Goal: Check status: Check status

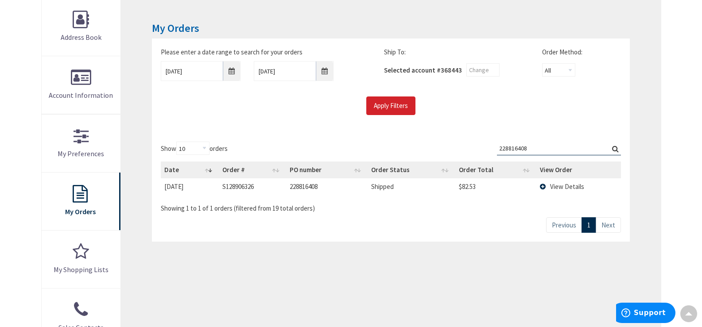
click at [544, 143] on input "228816408" at bounding box center [559, 148] width 124 height 13
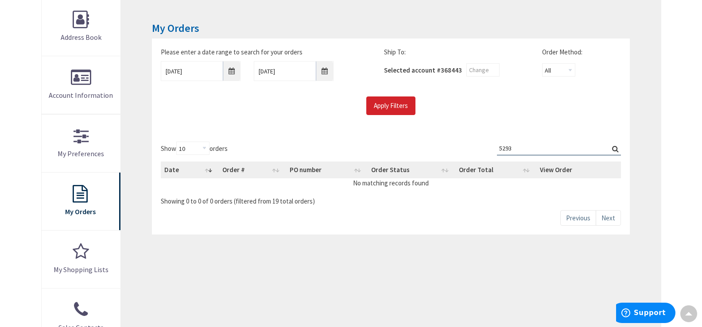
click at [619, 149] on input "5293" at bounding box center [559, 148] width 124 height 13
type input "5293"
click at [616, 149] on label "Search: 5293" at bounding box center [559, 149] width 124 height 14
click at [616, 149] on input "5293" at bounding box center [559, 148] width 124 height 13
click at [615, 147] on label "Search: 5293" at bounding box center [559, 149] width 124 height 14
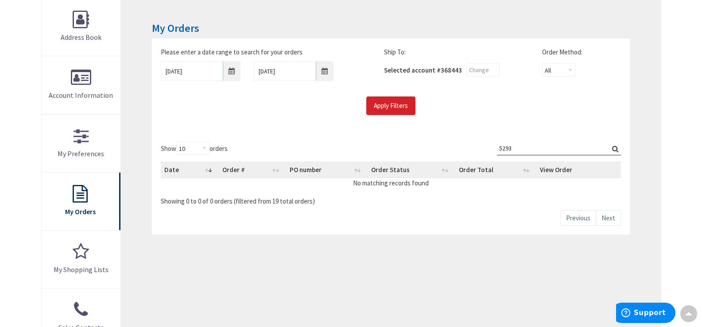
click at [615, 147] on input "5293" at bounding box center [559, 148] width 124 height 13
click at [533, 136] on div "Show 10 25 50 100 orders Search: 5293 Date Order # PO number Order Status Order…" at bounding box center [390, 184] width 477 height 102
click at [512, 150] on input "5293" at bounding box center [559, 148] width 124 height 13
click at [616, 147] on label "Search: 5293" at bounding box center [559, 149] width 124 height 14
click at [616, 147] on input "5293" at bounding box center [559, 148] width 124 height 13
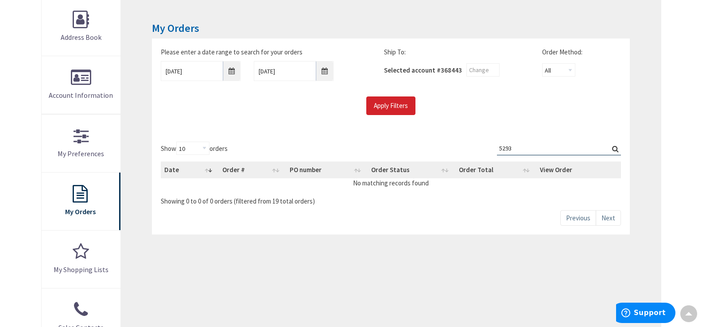
click at [491, 110] on div "Apply Filters" at bounding box center [390, 105] width 473 height 19
click at [606, 147] on input "5293" at bounding box center [559, 148] width 124 height 13
click at [547, 155] on label "Search: 5293" at bounding box center [559, 149] width 124 height 14
click at [547, 155] on input "5293" at bounding box center [559, 148] width 124 height 13
click at [458, 69] on span "368443" at bounding box center [450, 70] width 21 height 8
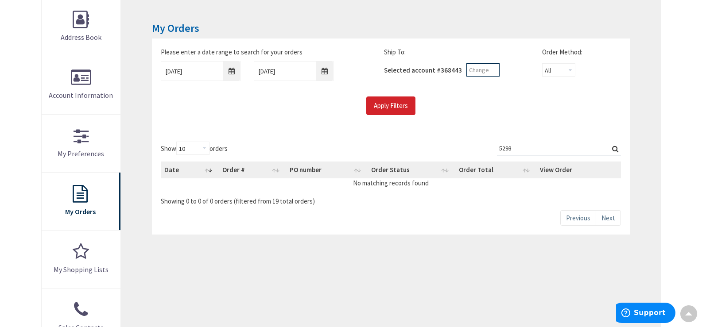
click at [491, 70] on input "text" at bounding box center [482, 69] width 33 height 13
click at [566, 71] on select "All Offline Online" at bounding box center [558, 69] width 33 height 13
select select "offline"
click at [542, 63] on select "All Offline Online" at bounding box center [558, 69] width 33 height 13
click at [613, 147] on label "Search: 5293" at bounding box center [559, 149] width 124 height 14
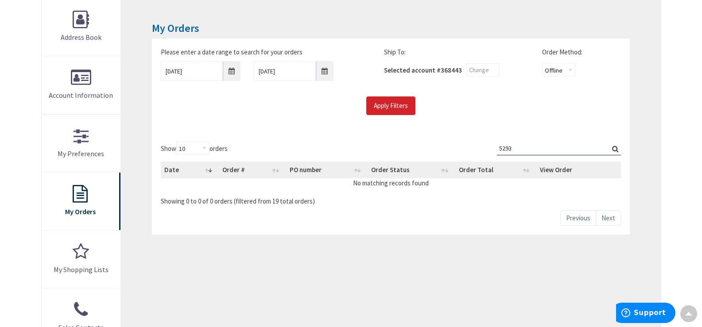
click at [613, 147] on input "5293" at bounding box center [559, 148] width 124 height 13
click at [613, 147] on label "Search: 5293" at bounding box center [559, 149] width 124 height 14
click at [613, 147] on input "5293" at bounding box center [559, 148] width 124 height 13
click at [613, 147] on label "Search: 5293" at bounding box center [559, 149] width 124 height 14
click at [613, 147] on input "5293" at bounding box center [559, 148] width 124 height 13
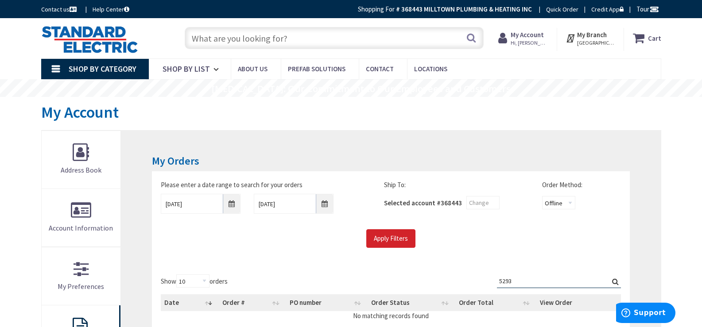
click at [436, 175] on div "Please enter a date range to search for your orders [DATE] [DATE] Ship To: Sele…" at bounding box center [390, 218] width 477 height 94
click at [380, 235] on input "Apply Filters" at bounding box center [390, 238] width 49 height 19
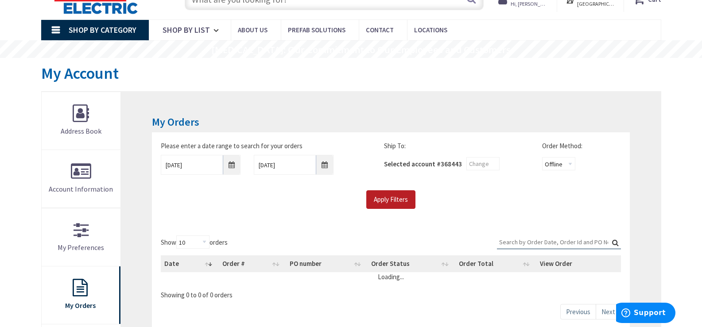
scroll to position [89, 0]
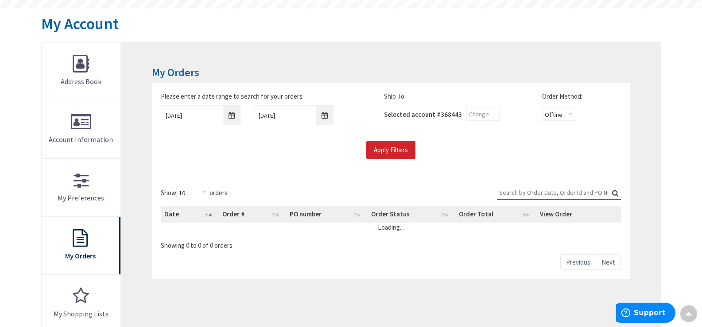
click at [512, 191] on input "Search:" at bounding box center [559, 192] width 124 height 13
click at [614, 194] on label "Search:" at bounding box center [559, 193] width 124 height 14
click at [614, 194] on input "Search:" at bounding box center [559, 192] width 124 height 13
click at [615, 191] on label "Search:" at bounding box center [559, 193] width 124 height 14
click at [615, 191] on input "Search:" at bounding box center [559, 192] width 124 height 13
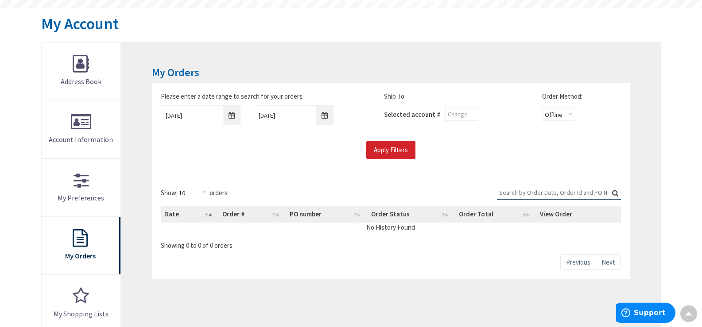
click at [613, 194] on label "Search:" at bounding box center [559, 193] width 124 height 14
click at [613, 194] on input "Search:" at bounding box center [559, 192] width 124 height 13
click at [277, 166] on div "Please enter a date range to search for your orders [DATE] [DATE] Ship To: Sele…" at bounding box center [390, 130] width 477 height 94
click at [536, 194] on input "Search:" at bounding box center [559, 192] width 124 height 13
type input "5316"
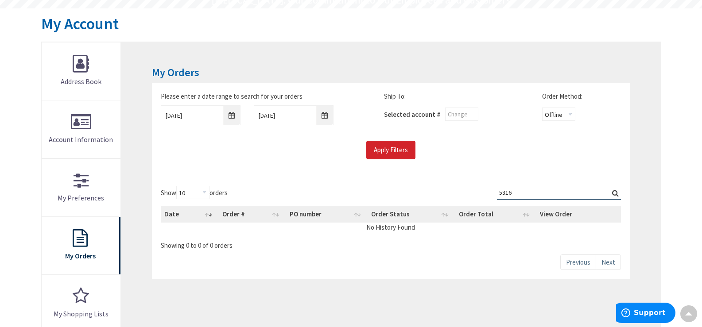
click at [616, 194] on label "Search: 5316" at bounding box center [559, 193] width 124 height 14
click at [616, 194] on input "5316" at bounding box center [559, 192] width 124 height 13
click at [515, 192] on input "5316" at bounding box center [559, 192] width 124 height 13
click at [392, 150] on input "Apply Filters" at bounding box center [390, 150] width 49 height 19
click at [515, 197] on input "Search:" at bounding box center [559, 192] width 124 height 13
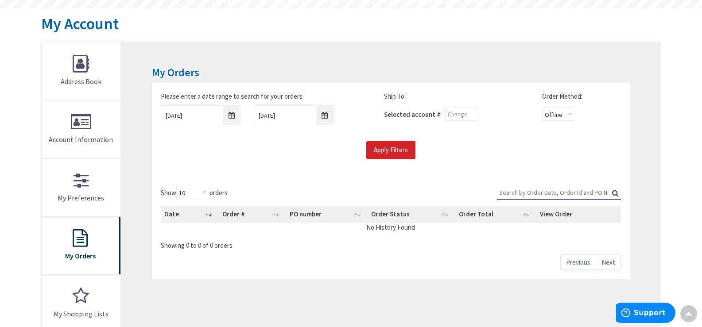
click at [513, 192] on input "Search:" at bounding box center [559, 192] width 124 height 13
click at [613, 192] on label "Search: 5316" at bounding box center [559, 193] width 124 height 14
click at [613, 192] on input "5316" at bounding box center [559, 192] width 124 height 13
click at [616, 192] on label "Search: 5316" at bounding box center [559, 193] width 124 height 14
click at [616, 192] on input "5316" at bounding box center [559, 192] width 124 height 13
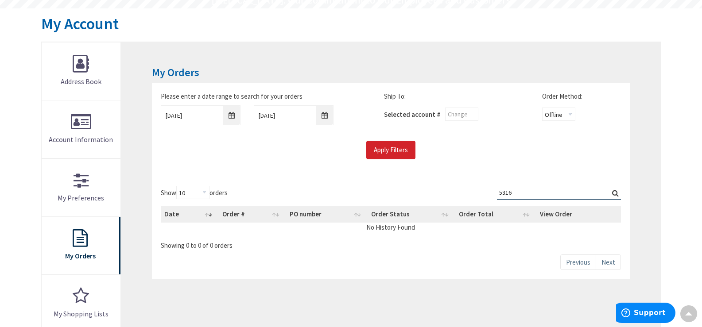
click at [617, 191] on label "Search: 5316" at bounding box center [559, 193] width 124 height 14
click at [617, 191] on input "5316" at bounding box center [559, 192] width 124 height 13
click at [568, 195] on input "5316" at bounding box center [559, 192] width 124 height 13
click at [568, 193] on input "5316" at bounding box center [559, 192] width 124 height 13
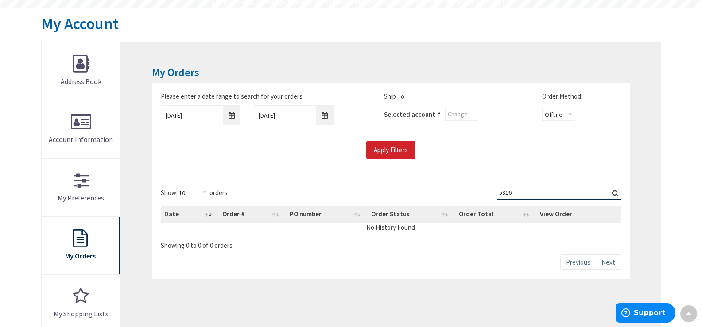
paste input "228059712"
click at [568, 193] on input "5316228059712" at bounding box center [559, 192] width 124 height 13
paste input "search"
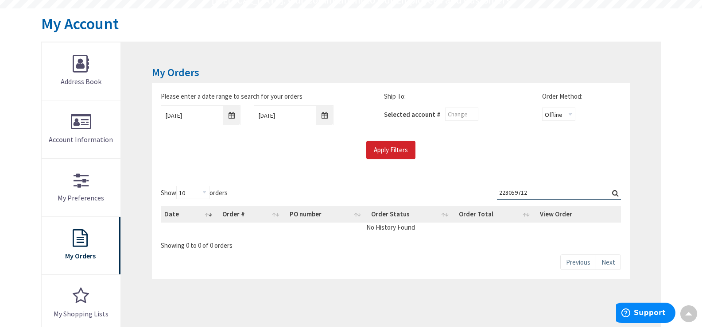
type input "228059712"
click at [616, 190] on label "Search: 228059712" at bounding box center [559, 193] width 124 height 14
click at [616, 190] on input "228059712" at bounding box center [559, 192] width 124 height 13
click at [615, 193] on label "Search: 228059712" at bounding box center [559, 193] width 124 height 14
click at [615, 193] on input "228059712" at bounding box center [559, 192] width 124 height 13
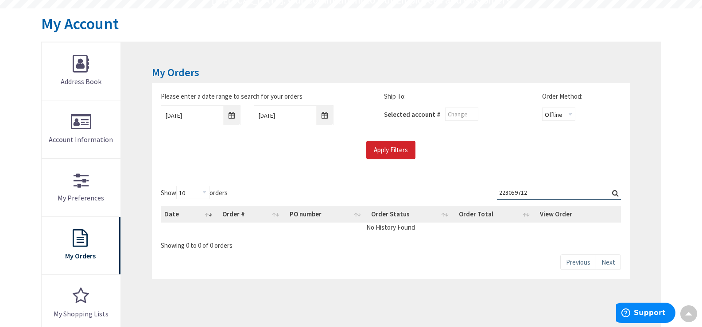
click at [613, 193] on label "Search: 228059712" at bounding box center [559, 193] width 124 height 14
click at [613, 193] on input "228059712" at bounding box center [559, 192] width 124 height 13
click at [196, 115] on input "[DATE]" at bounding box center [201, 115] width 80 height 20
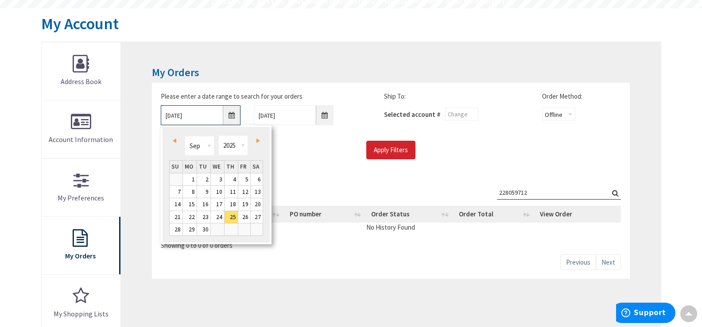
click at [196, 115] on input "[DATE]" at bounding box center [201, 115] width 80 height 20
click at [300, 158] on div "Apply Filters" at bounding box center [390, 150] width 473 height 19
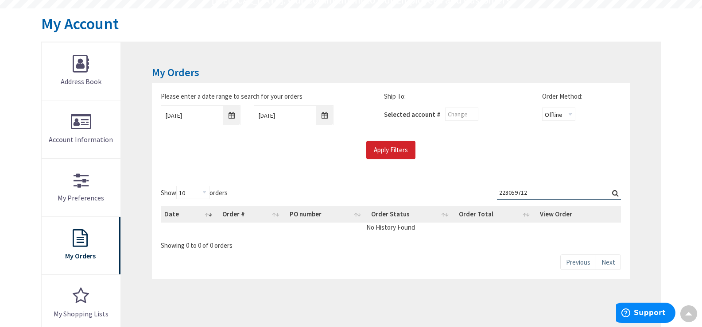
click at [614, 193] on label "Search: 228059712" at bounding box center [559, 193] width 124 height 14
click at [614, 193] on input "228059712" at bounding box center [559, 192] width 124 height 13
click at [562, 115] on select "All Offline Online" at bounding box center [558, 114] width 33 height 13
select select "online"
click at [542, 108] on select "All Offline Online" at bounding box center [558, 114] width 33 height 13
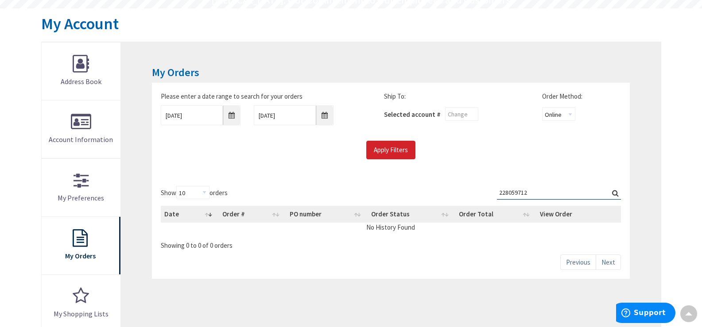
drag, startPoint x: 605, startPoint y: 190, endPoint x: 613, endPoint y: 191, distance: 7.5
click at [605, 190] on input "228059712" at bounding box center [559, 192] width 124 height 13
click at [615, 193] on label "Search: 228059712" at bounding box center [559, 193] width 124 height 14
click at [615, 193] on input "228059712" at bounding box center [559, 192] width 124 height 13
click at [614, 193] on label "Search: 228059712" at bounding box center [559, 193] width 124 height 14
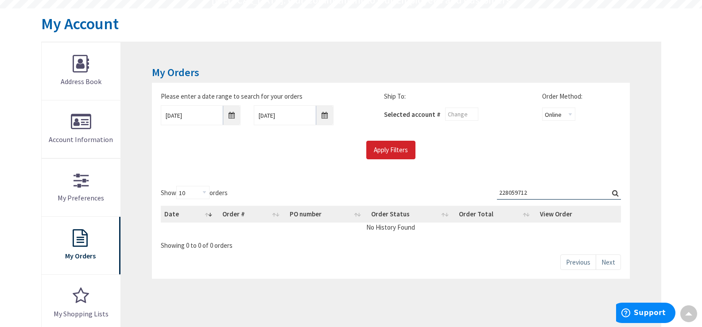
click at [614, 193] on input "228059712" at bounding box center [559, 192] width 124 height 13
click at [578, 193] on input "228059712" at bounding box center [559, 192] width 124 height 13
click at [382, 151] on input "Apply Filters" at bounding box center [390, 150] width 49 height 19
click at [555, 189] on input "Search:" at bounding box center [559, 192] width 124 height 13
paste input "228059712"
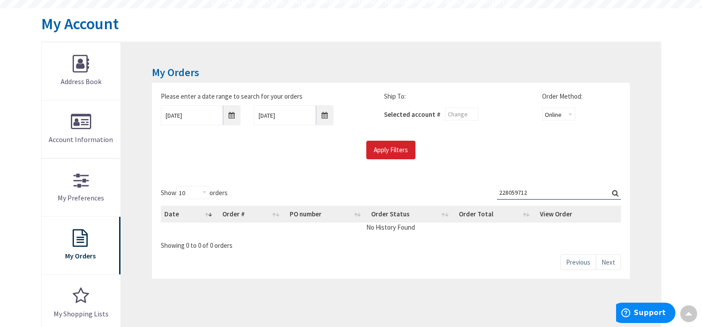
type input "228059712"
click at [615, 194] on label "Search: 228059712" at bounding box center [559, 193] width 124 height 14
click at [615, 194] on input "228059712" at bounding box center [559, 192] width 124 height 13
click at [615, 194] on label "Search: 228059712" at bounding box center [559, 193] width 124 height 14
click at [615, 194] on input "228059712" at bounding box center [559, 192] width 124 height 13
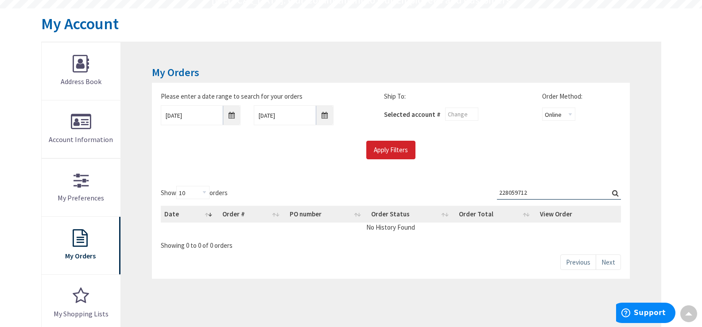
click at [615, 194] on label "Search: 228059712" at bounding box center [559, 193] width 124 height 14
click at [615, 194] on input "228059712" at bounding box center [559, 192] width 124 height 13
click at [179, 111] on input "[DATE]" at bounding box center [201, 115] width 80 height 20
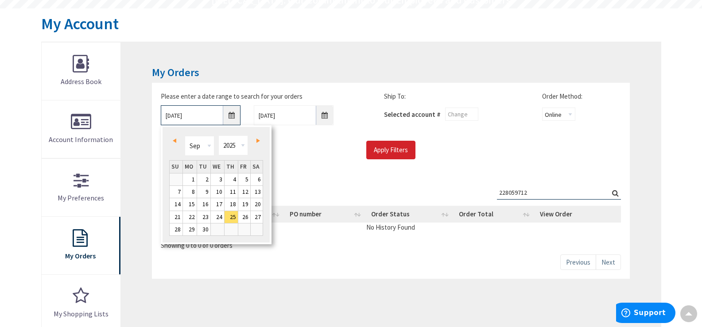
click at [179, 111] on input "[DATE]" at bounding box center [201, 115] width 80 height 20
click at [229, 205] on link "18" at bounding box center [230, 204] width 13 height 12
type input "[DATE]"
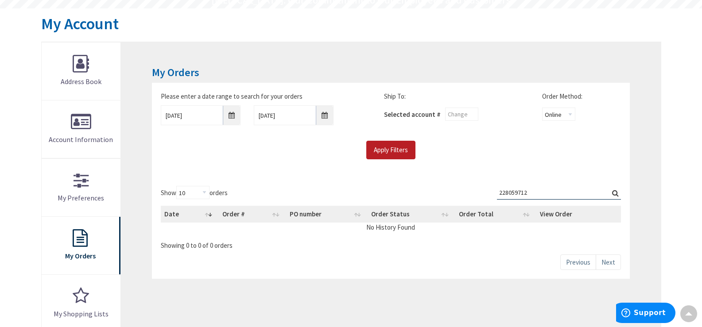
click at [397, 152] on input "Apply Filters" at bounding box center [390, 150] width 49 height 19
click at [552, 190] on input "Search:" at bounding box center [559, 192] width 124 height 13
paste input "228059712"
type input "228059712"
click at [570, 120] on select "All Offline Online" at bounding box center [558, 114] width 33 height 13
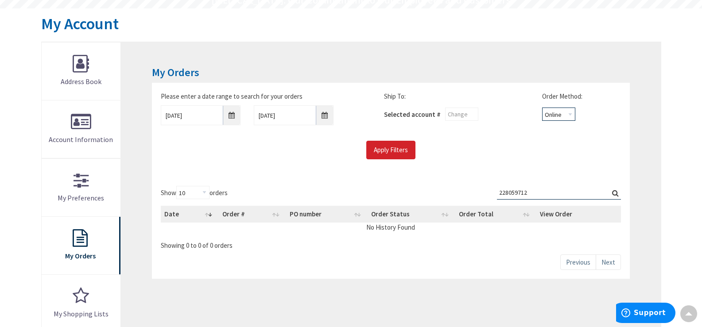
select select "all"
click at [542, 108] on select "All Offline Online" at bounding box center [558, 114] width 33 height 13
click at [617, 194] on label "Search: 228059712" at bounding box center [559, 193] width 124 height 14
click at [617, 194] on input "228059712" at bounding box center [559, 192] width 124 height 13
click at [615, 193] on label "Search: 228059712" at bounding box center [559, 193] width 124 height 14
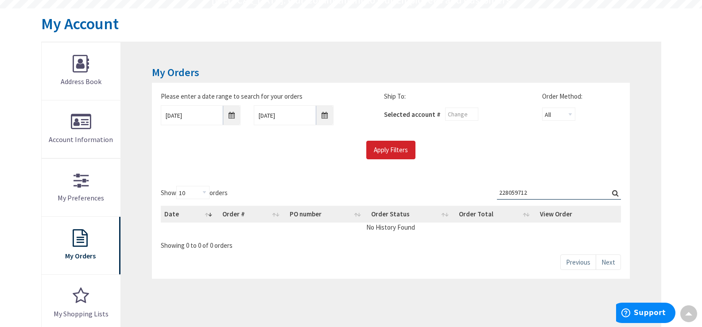
click at [615, 193] on input "228059712" at bounding box center [559, 192] width 124 height 13
click at [615, 193] on label "Search: 228059712" at bounding box center [559, 193] width 124 height 14
click at [615, 193] on input "228059712" at bounding box center [559, 192] width 124 height 13
click at [580, 168] on div "Please enter a date range to search for your orders [DATE] [DATE] Ship To: Sele…" at bounding box center [390, 130] width 477 height 94
click at [379, 146] on input "Apply Filters" at bounding box center [390, 150] width 49 height 19
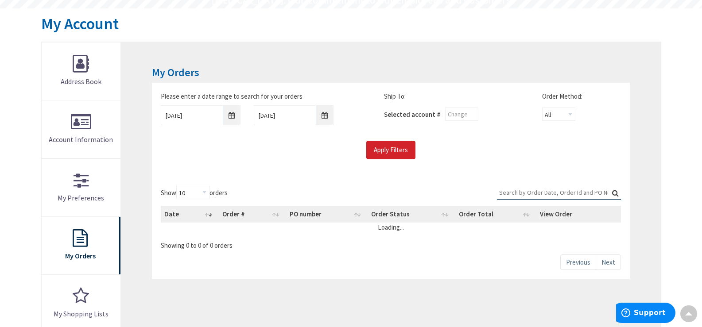
click at [573, 195] on input "Search:" at bounding box center [559, 192] width 124 height 13
paste input "228059712"
click at [613, 193] on label "Search: 228059712" at bounding box center [559, 193] width 124 height 14
click at [613, 193] on input "228059712" at bounding box center [559, 192] width 124 height 13
click at [613, 193] on label "Search: 228059712" at bounding box center [559, 193] width 124 height 14
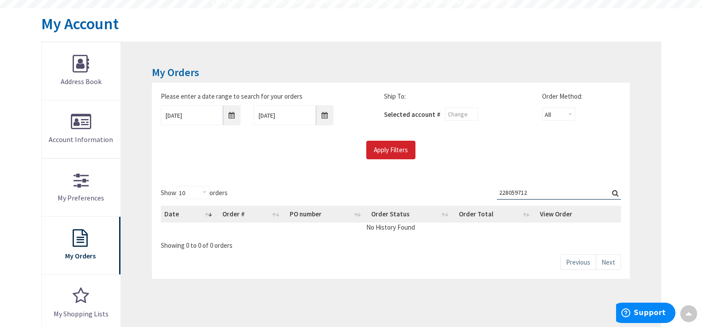
click at [613, 193] on input "228059712" at bounding box center [559, 192] width 124 height 13
click at [613, 193] on label "Search: 228059712" at bounding box center [559, 193] width 124 height 14
click at [613, 193] on input "228059712" at bounding box center [559, 192] width 124 height 13
click at [613, 193] on label "Search: 228059712" at bounding box center [559, 193] width 124 height 14
click at [613, 193] on input "228059712" at bounding box center [559, 192] width 124 height 13
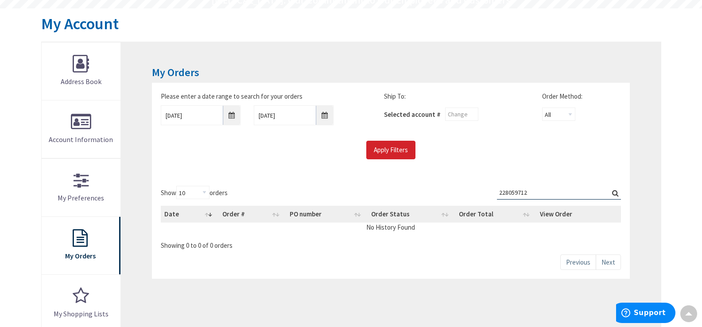
click at [614, 193] on label "Search: 228059712" at bounding box center [559, 193] width 124 height 14
click at [614, 193] on input "228059712" at bounding box center [559, 192] width 124 height 13
click at [615, 193] on label "Search: 228059712" at bounding box center [559, 193] width 124 height 14
click at [615, 193] on input "228059712" at bounding box center [559, 192] width 124 height 13
click at [545, 187] on input "228059712" at bounding box center [559, 192] width 124 height 13
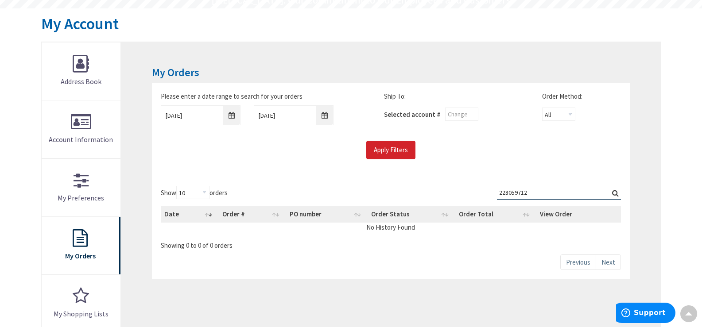
click at [545, 187] on input "228059712" at bounding box center [559, 192] width 124 height 13
click at [455, 112] on input "text" at bounding box center [461, 114] width 33 height 13
click at [547, 140] on div "Please enter a date range to search for your orders [DATE] [DATE] Ship To: Sele…" at bounding box center [390, 126] width 473 height 68
click at [576, 201] on div "Search: 228059712" at bounding box center [559, 194] width 124 height 17
click at [580, 193] on input "228059712" at bounding box center [559, 192] width 124 height 13
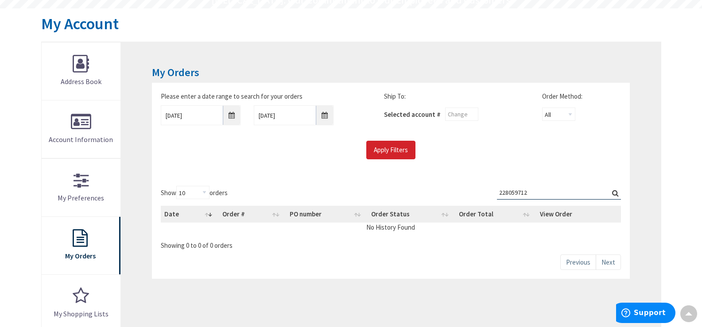
click at [580, 193] on input "228059712" at bounding box center [559, 192] width 124 height 13
type input "s128807553"
click at [616, 193] on label "Search: s128807553" at bounding box center [559, 193] width 124 height 14
click at [616, 193] on input "s128807553" at bounding box center [559, 192] width 124 height 13
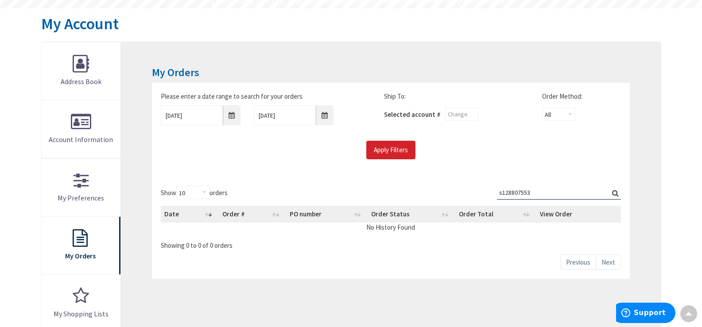
click at [613, 196] on label "Search: s128807553" at bounding box center [559, 193] width 124 height 14
click at [613, 196] on input "s128807553" at bounding box center [559, 192] width 124 height 13
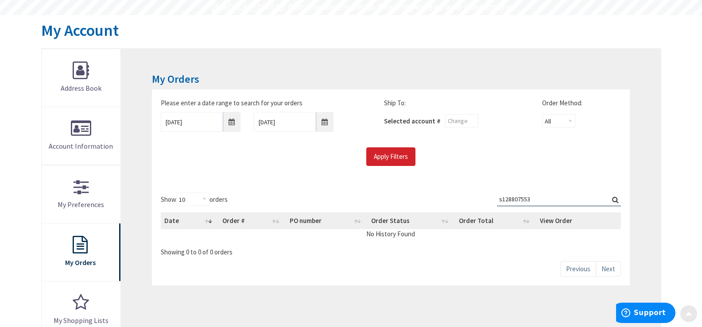
scroll to position [133, 0]
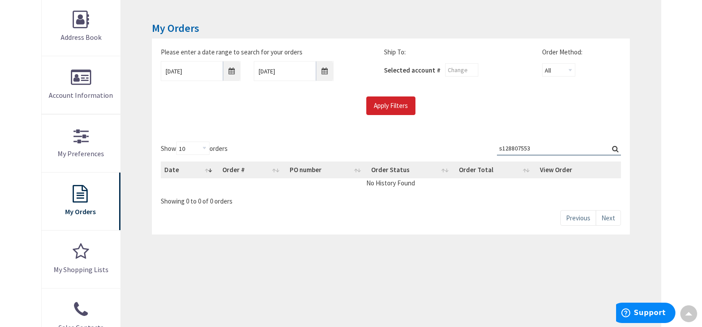
click at [617, 148] on label "Search: s128807553" at bounding box center [559, 149] width 124 height 14
click at [617, 148] on input "s128807553" at bounding box center [559, 148] width 124 height 13
click at [614, 148] on label "Search: s128807553" at bounding box center [559, 149] width 124 height 14
click at [614, 148] on input "s128807553" at bounding box center [559, 148] width 124 height 13
click at [614, 148] on label "Search: s128807553" at bounding box center [559, 149] width 124 height 14
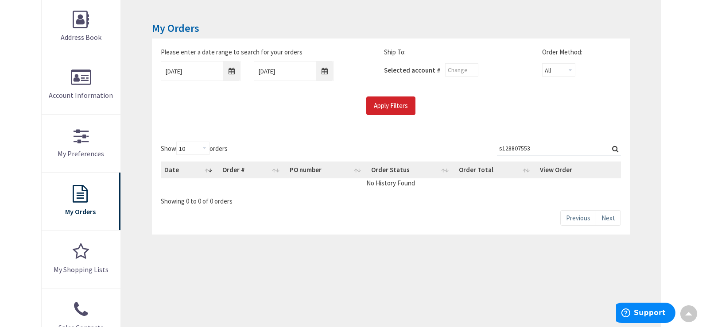
click at [614, 148] on input "s128807553" at bounding box center [559, 148] width 124 height 13
click at [609, 222] on link "Next" at bounding box center [607, 217] width 25 height 15
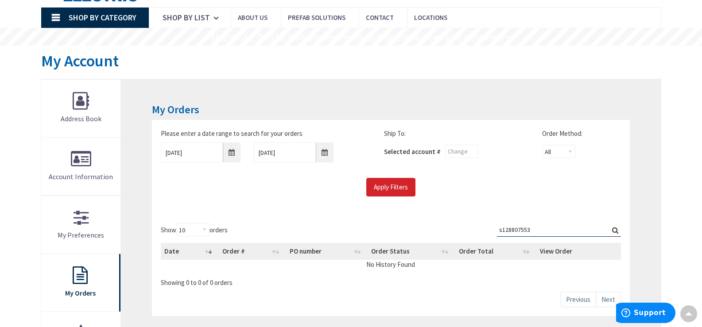
scroll to position [0, 0]
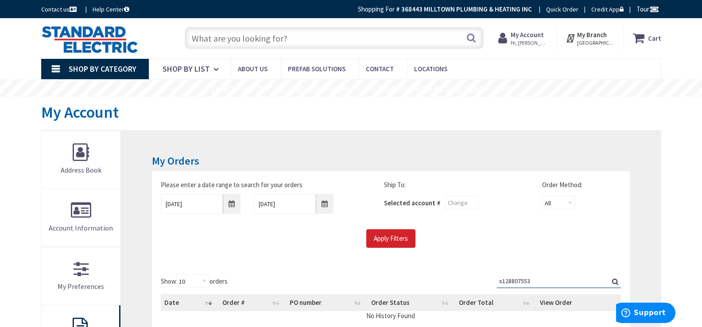
click at [535, 39] on strong "My Account" at bounding box center [526, 35] width 33 height 8
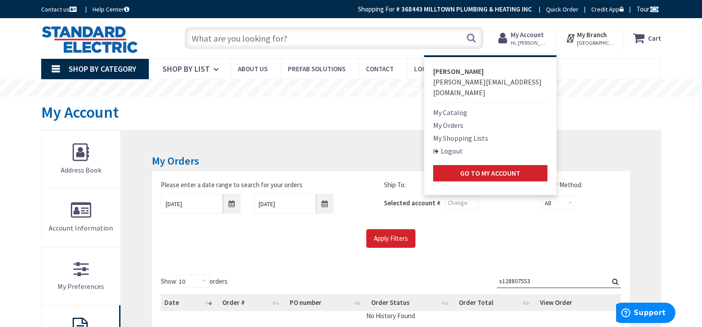
click at [463, 120] on link "My Orders" at bounding box center [448, 125] width 30 height 11
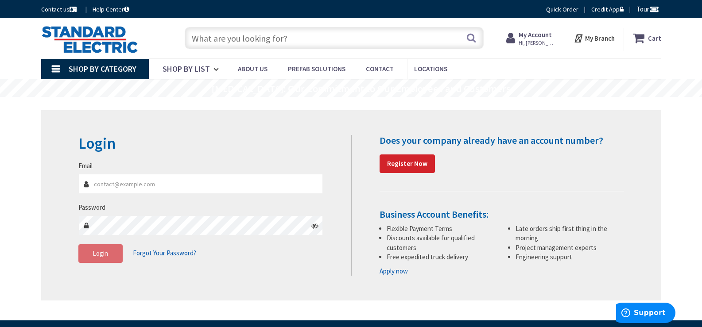
type input "[PERSON_NAME][EMAIL_ADDRESS][DOMAIN_NAME]"
click at [303, 125] on div "Login Invalid login or password Email TIM@MILLTOWNPLUMBING.COM Password Login F…" at bounding box center [351, 205] width 620 height 190
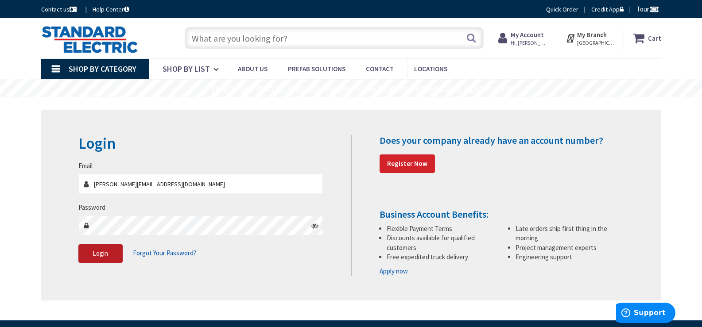
click at [93, 258] on button "Login" at bounding box center [100, 253] width 44 height 19
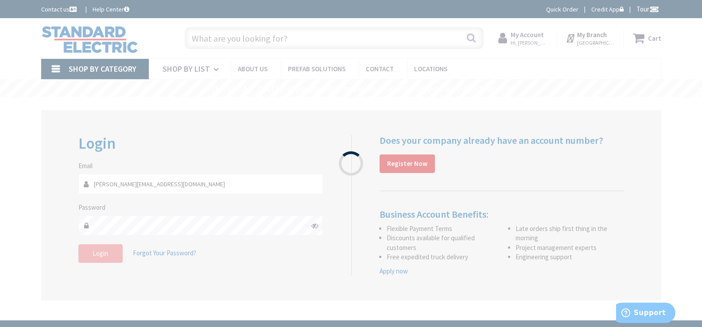
type input "[GEOGRAPHIC_DATA], [GEOGRAPHIC_DATA]"
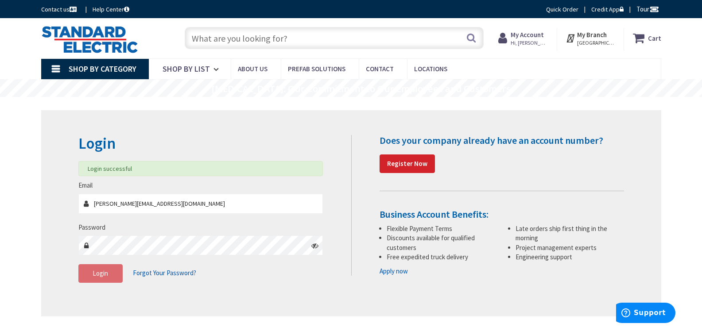
click at [524, 33] on strong "My Account" at bounding box center [526, 35] width 33 height 8
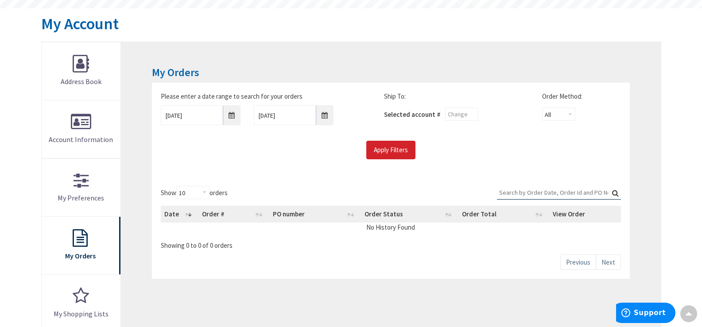
click at [548, 188] on input "Search:" at bounding box center [559, 192] width 124 height 13
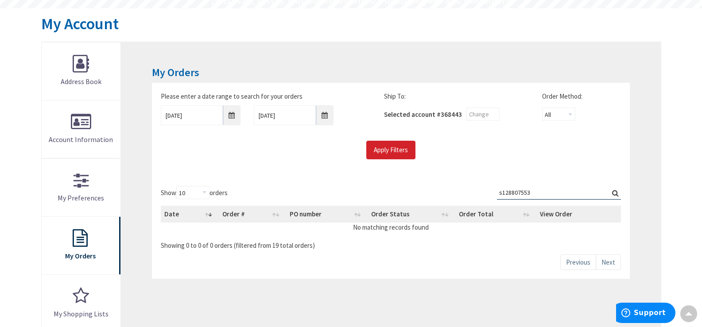
type input "s128807553"
click at [613, 194] on label "Search: s128807553" at bounding box center [559, 193] width 124 height 14
click at [613, 194] on input "s128807553" at bounding box center [559, 192] width 124 height 13
click at [231, 117] on input "[DATE]" at bounding box center [201, 115] width 80 height 20
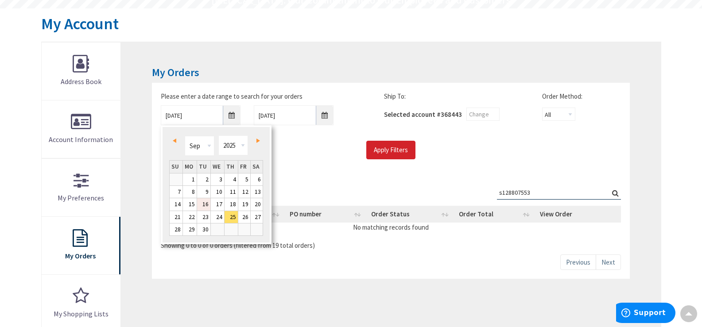
click at [204, 204] on link "16" at bounding box center [203, 204] width 13 height 12
type input "09/16/2025"
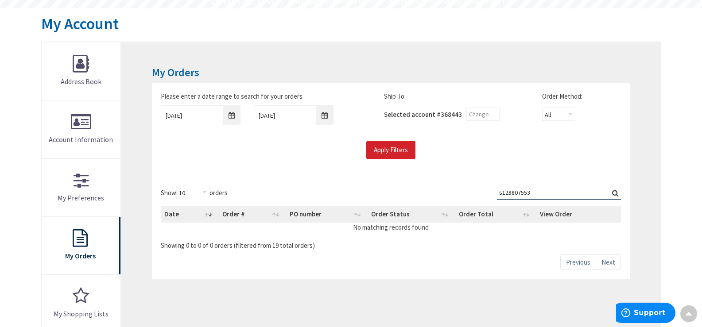
click at [613, 195] on label "Search: s128807553" at bounding box center [559, 193] width 124 height 14
click at [613, 195] on input "s128807553" at bounding box center [559, 192] width 124 height 13
click at [614, 194] on label "Search: s128807553" at bounding box center [559, 193] width 124 height 14
click at [614, 194] on input "s128807553" at bounding box center [559, 192] width 124 height 13
click at [616, 192] on label "Search: s128807553" at bounding box center [559, 193] width 124 height 14
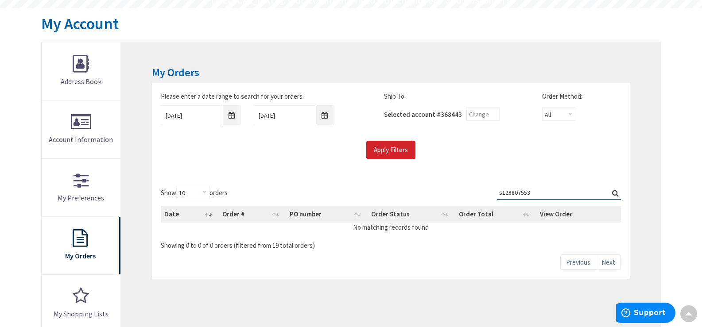
click at [616, 192] on input "s128807553" at bounding box center [559, 192] width 124 height 13
click at [616, 192] on label "Search: s128807553" at bounding box center [559, 193] width 124 height 14
click at [616, 192] on input "s128807553" at bounding box center [559, 192] width 124 height 13
click at [614, 193] on label "Search: s128807553.001" at bounding box center [559, 193] width 124 height 14
click at [614, 193] on input "s128807553.001" at bounding box center [559, 192] width 124 height 13
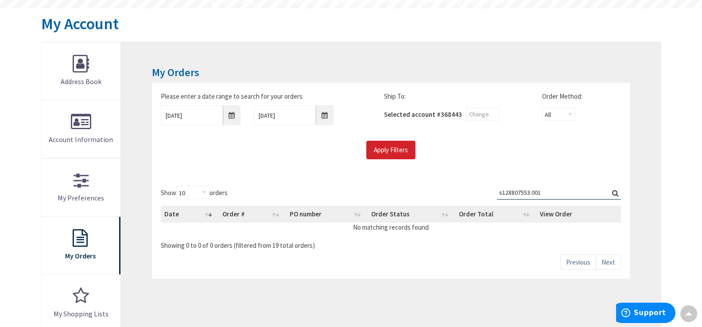
click at [614, 193] on label "Search: s128807553.001" at bounding box center [559, 193] width 124 height 14
click at [614, 193] on input "s128807553.001" at bounding box center [559, 192] width 124 height 13
click at [614, 193] on label "Search: s128807553.001" at bounding box center [559, 193] width 124 height 14
click at [614, 193] on input "s128807553.001" at bounding box center [559, 192] width 124 height 13
click at [614, 193] on label "Search: s128807553.001" at bounding box center [559, 193] width 124 height 14
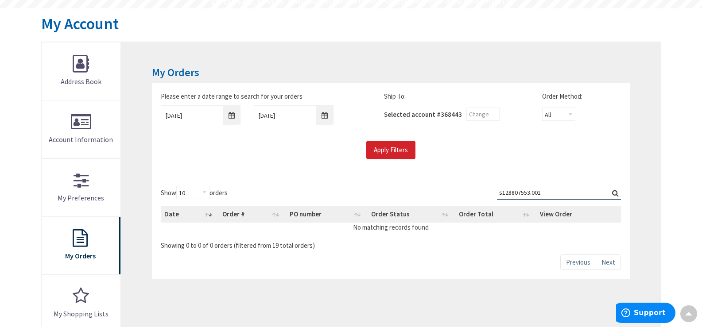
click at [614, 193] on input "s128807553.001" at bounding box center [559, 192] width 124 height 13
click at [535, 156] on div "Apply Filters" at bounding box center [390, 150] width 473 height 19
click at [581, 268] on link "Previous" at bounding box center [578, 261] width 36 height 15
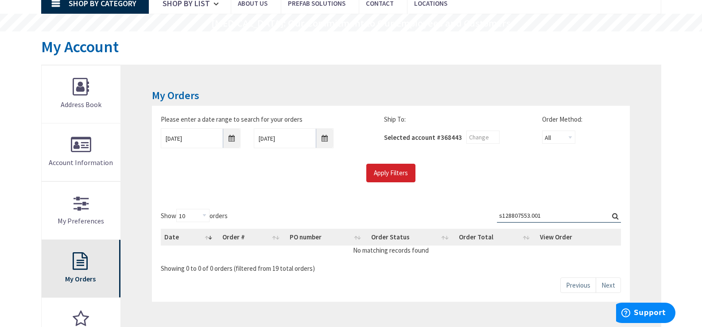
scroll to position [133, 0]
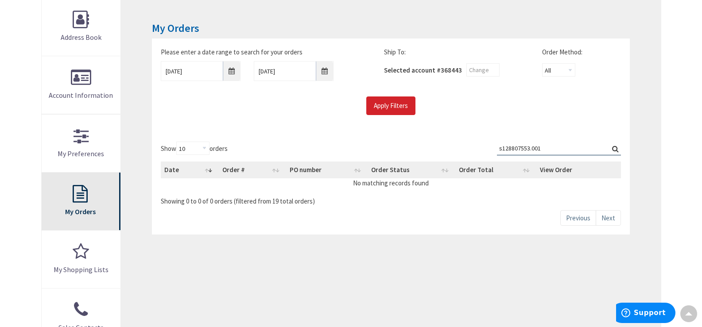
click at [93, 194] on link "My Orders" at bounding box center [81, 202] width 79 height 58
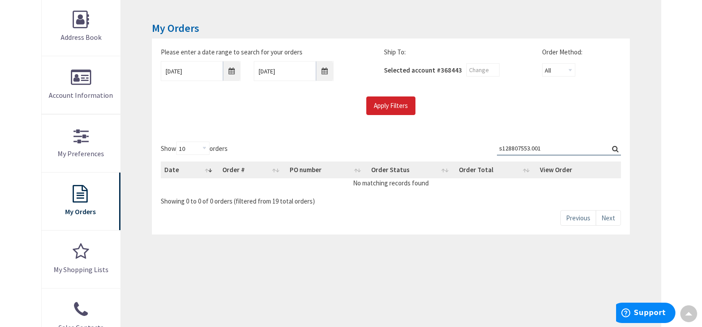
click at [564, 159] on div "Date Order # PO number Order Status Order Total View Order No matching records …" at bounding box center [390, 175] width 459 height 32
click at [567, 150] on input "s128807553.001" at bounding box center [559, 148] width 124 height 13
drag, startPoint x: 528, startPoint y: 147, endPoint x: 613, endPoint y: 154, distance: 85.3
click at [571, 151] on input "s128807553.001" at bounding box center [559, 148] width 124 height 13
click at [500, 147] on input "s128807553" at bounding box center [559, 148] width 124 height 13
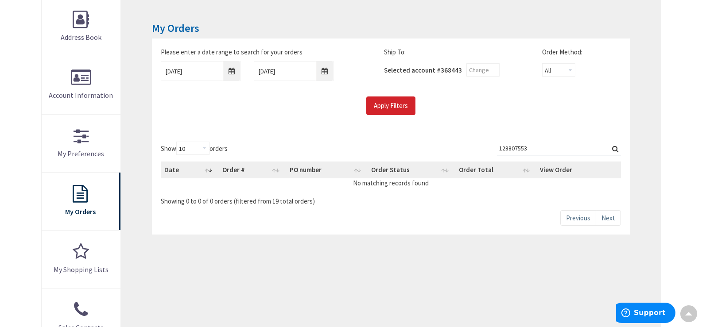
type input "128807553"
click at [616, 152] on label "Search: 128807553" at bounding box center [559, 149] width 124 height 14
click at [616, 152] on input "128807553" at bounding box center [559, 148] width 124 height 13
click at [616, 152] on label "Search: 128807553" at bounding box center [559, 149] width 124 height 14
click at [616, 152] on input "128807553" at bounding box center [559, 148] width 124 height 13
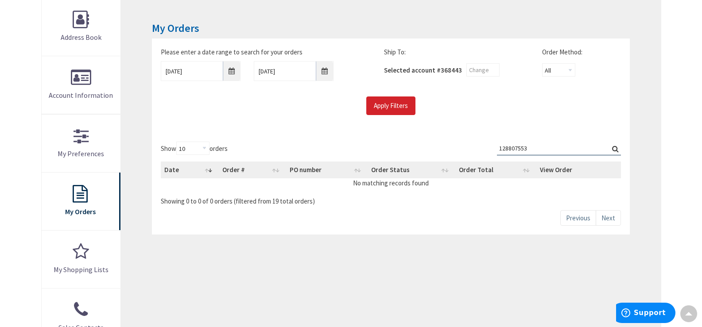
click at [616, 152] on label "Search: 128807553" at bounding box center [559, 149] width 124 height 14
click at [616, 152] on input "128807553" at bounding box center [559, 148] width 124 height 13
click at [616, 152] on label "Search: 128807553" at bounding box center [559, 149] width 124 height 14
click at [616, 152] on input "128807553" at bounding box center [559, 148] width 124 height 13
click at [503, 99] on div "Apply Filters" at bounding box center [390, 105] width 473 height 19
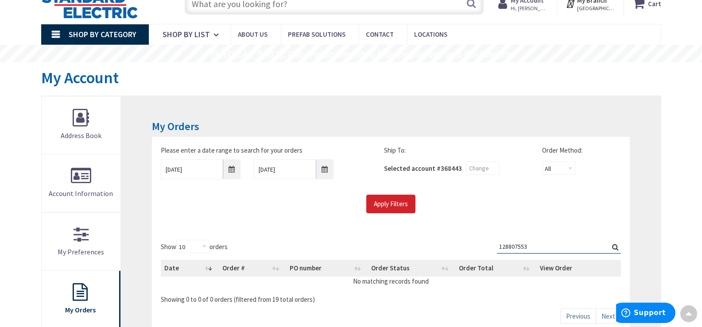
scroll to position [0, 0]
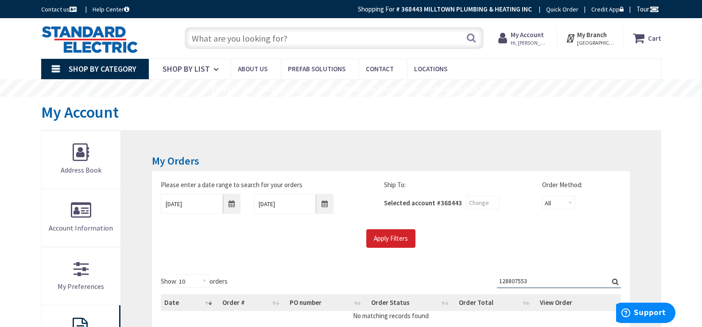
click at [531, 42] on span "Hi, [PERSON_NAME]" at bounding box center [529, 42] width 38 height 7
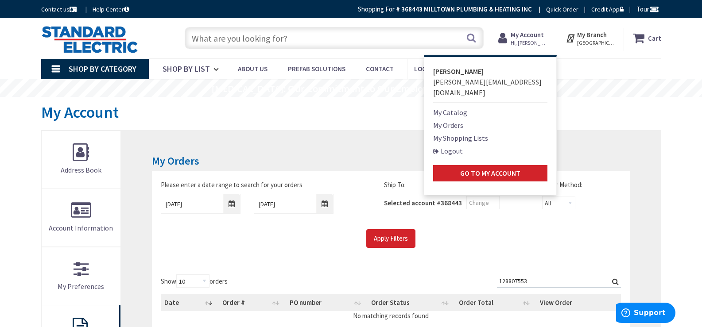
click at [459, 120] on link "My Orders" at bounding box center [448, 125] width 30 height 11
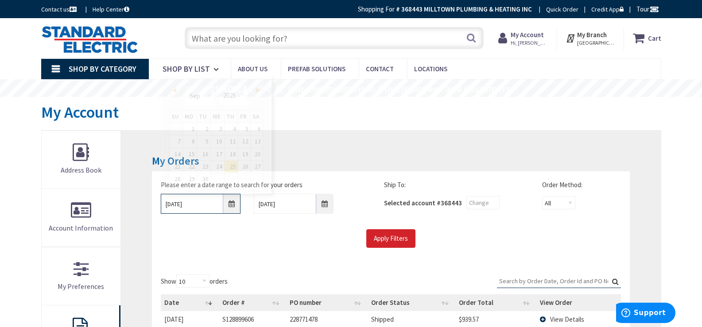
click at [232, 207] on input "[DATE]" at bounding box center [201, 204] width 80 height 20
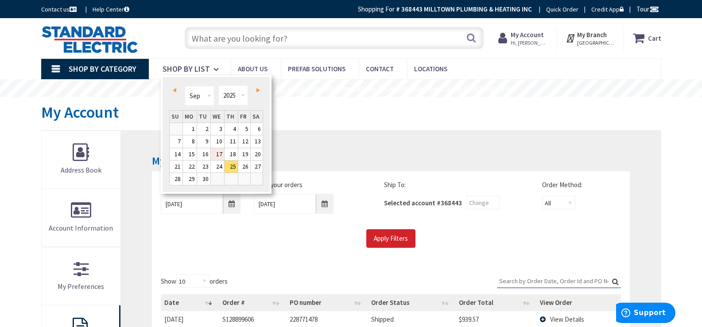
click at [218, 152] on link "17" at bounding box center [217, 154] width 13 height 12
type input "09/17/2025"
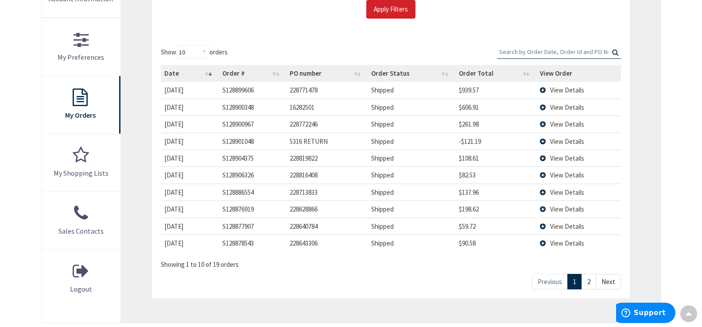
scroll to position [266, 0]
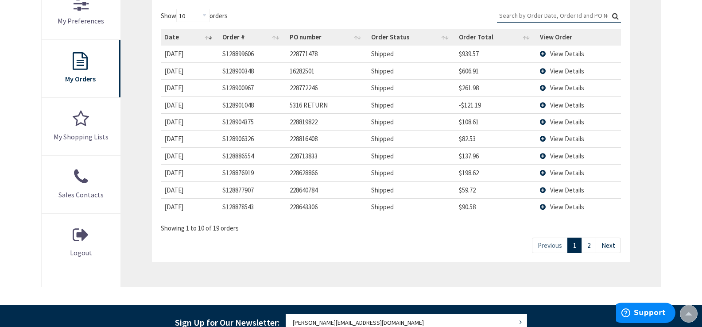
click at [590, 246] on link "2" at bounding box center [588, 245] width 15 height 15
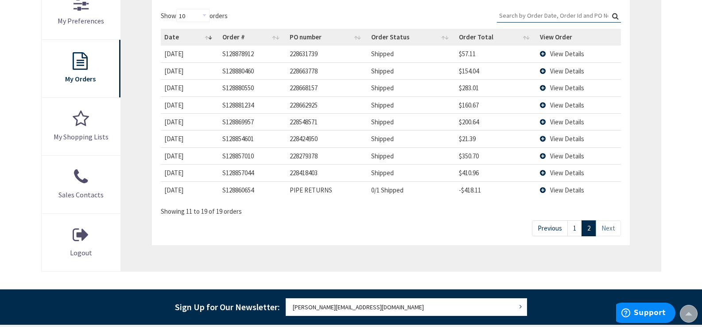
click at [578, 229] on link "1" at bounding box center [574, 227] width 15 height 15
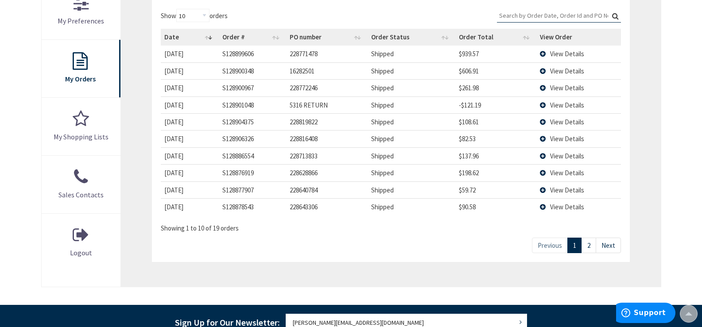
click at [590, 245] on link "2" at bounding box center [588, 245] width 15 height 15
